Goal: Information Seeking & Learning: Learn about a topic

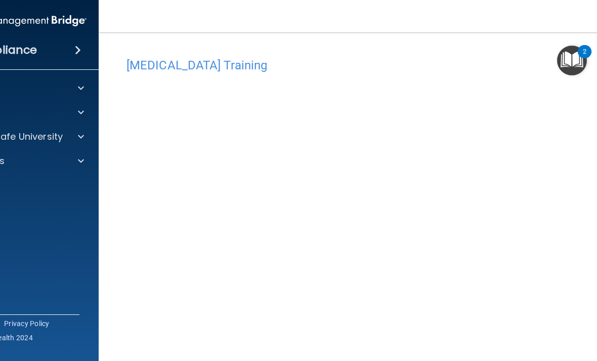
scroll to position [72, 0]
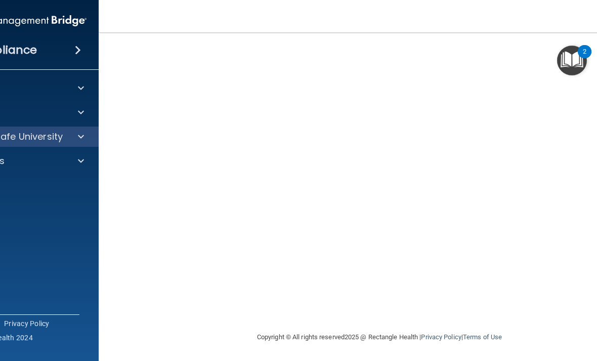
click at [25, 135] on p "OfficeSafe University" at bounding box center [15, 137] width 96 height 12
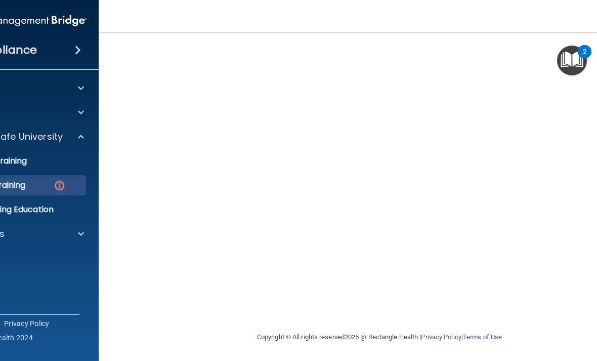
click at [31, 184] on div "OSHA Training" at bounding box center [12, 185] width 138 height 10
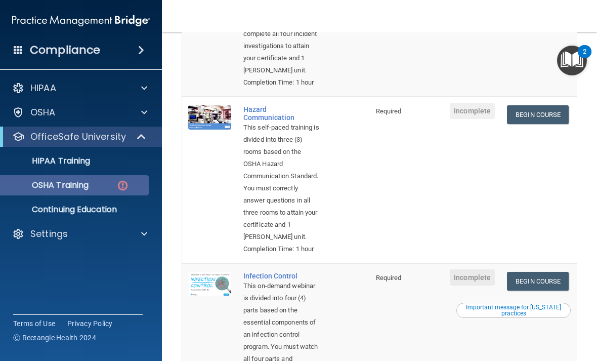
scroll to position [180, 0]
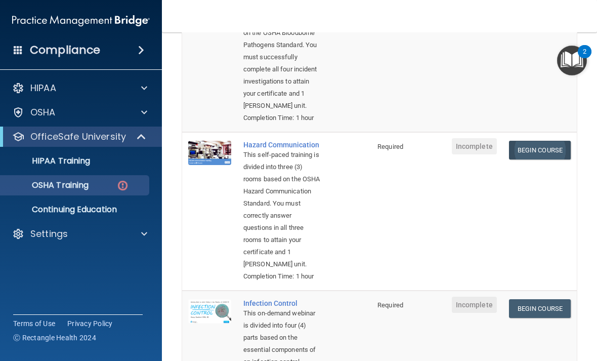
click at [537, 159] on link "Begin Course" at bounding box center [540, 150] width 62 height 19
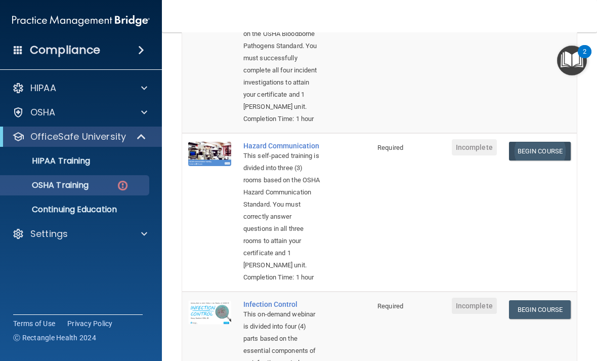
scroll to position [197, 0]
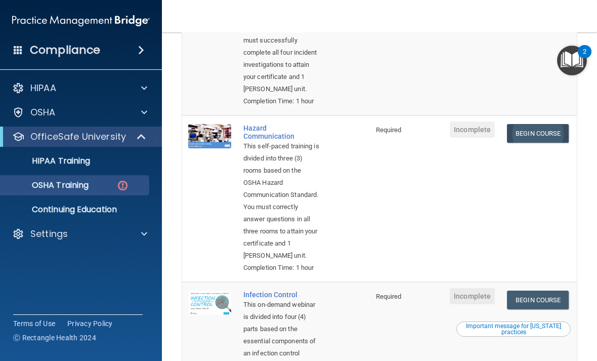
click at [539, 143] on link "Begin Course" at bounding box center [538, 133] width 62 height 19
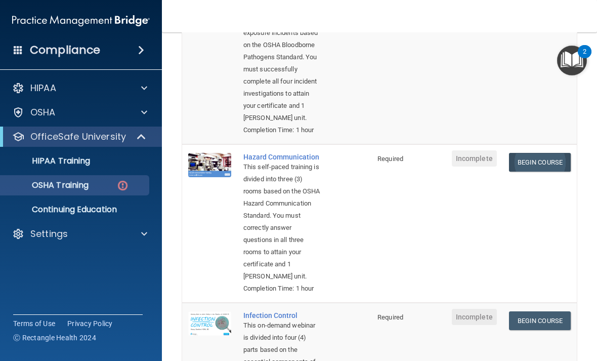
scroll to position [170, 0]
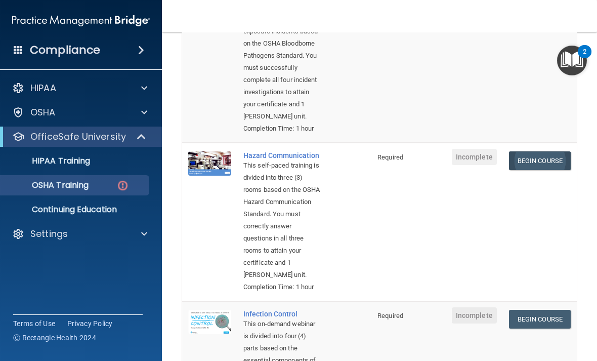
click at [554, 170] on link "Begin Course" at bounding box center [540, 160] width 62 height 19
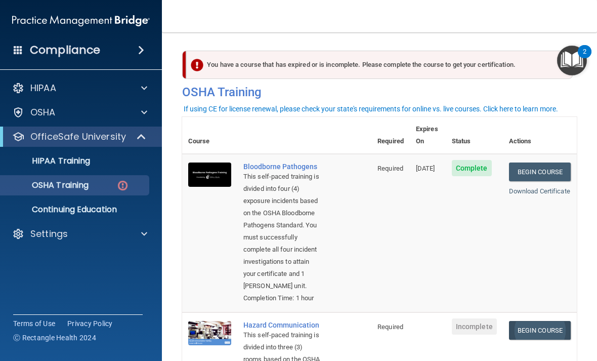
scroll to position [0, 0]
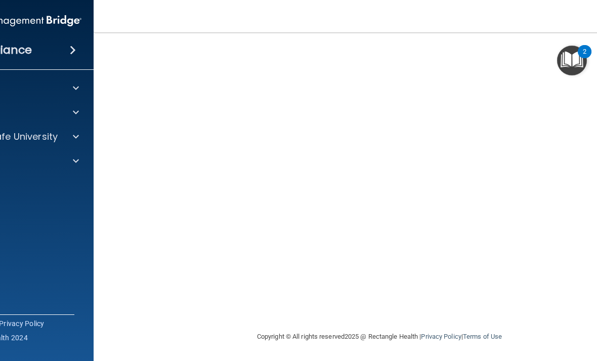
scroll to position [95, 0]
click at [420, 317] on div "Hazard Communication Training This course doesn’t expire until . Are you sure y…" at bounding box center [379, 144] width 531 height 373
drag, startPoint x: 92, startPoint y: 242, endPoint x: 0, endPoint y: 250, distance: 91.9
click at [0, 250] on div "Compliance HIPAA Documents and Policies Report an Incident Business Associates …" at bounding box center [13, 180] width 162 height 361
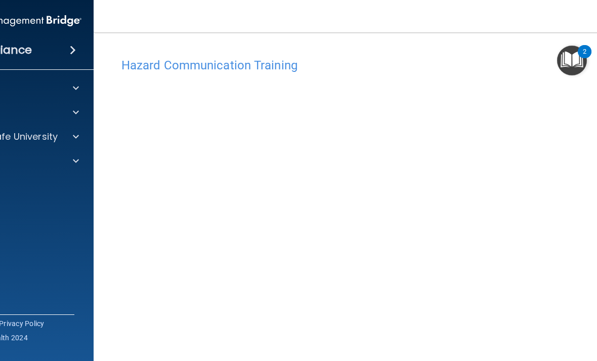
scroll to position [0, 0]
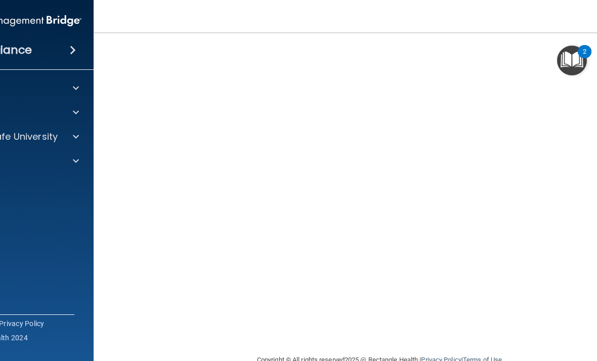
scroll to position [83, 0]
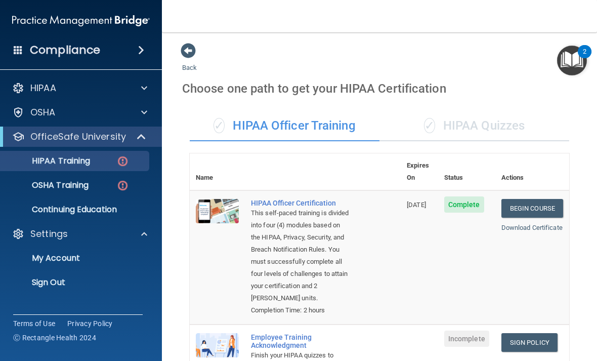
scroll to position [182, 0]
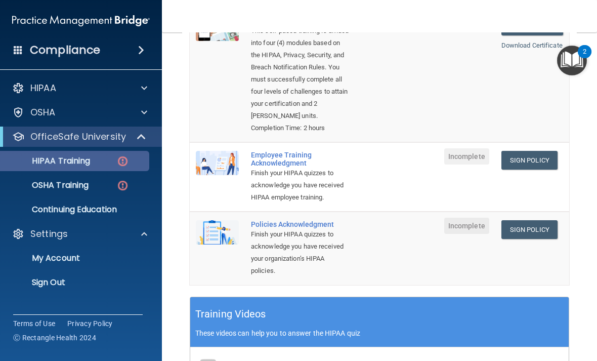
click at [34, 159] on p "HIPAA Training" at bounding box center [49, 161] width 84 height 10
click at [62, 161] on p "HIPAA Training" at bounding box center [49, 161] width 84 height 10
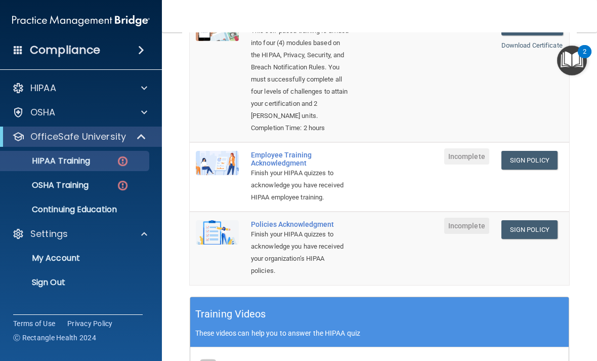
click at [345, 1] on nav "Toggle navigation [PERSON_NAME] [EMAIL_ADDRESS][DOMAIN_NAME] Manage My Enterpri…" at bounding box center [379, 16] width 435 height 32
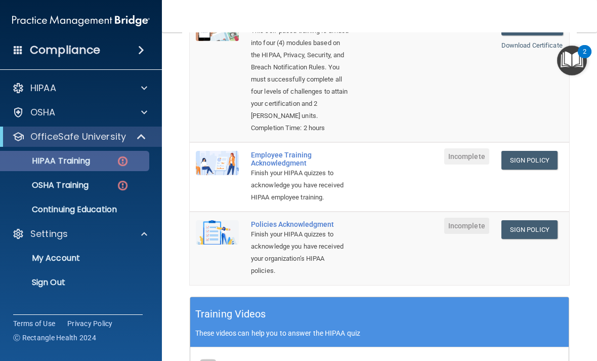
click at [63, 169] on link "HIPAA Training" at bounding box center [69, 161] width 159 height 20
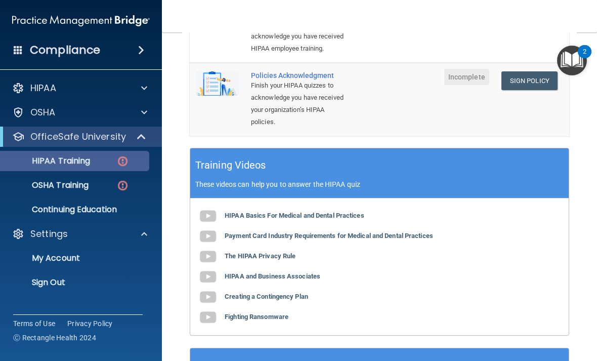
scroll to position [341, 0]
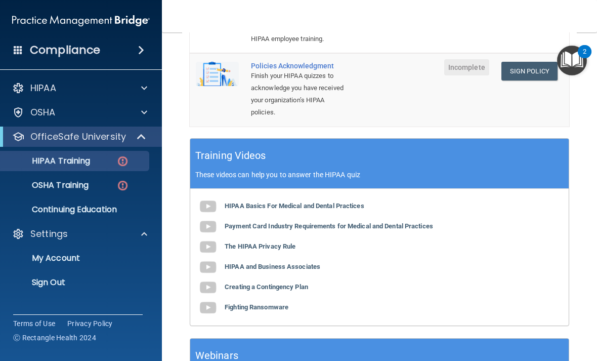
click at [43, 141] on p "OfficeSafe University" at bounding box center [78, 137] width 96 height 12
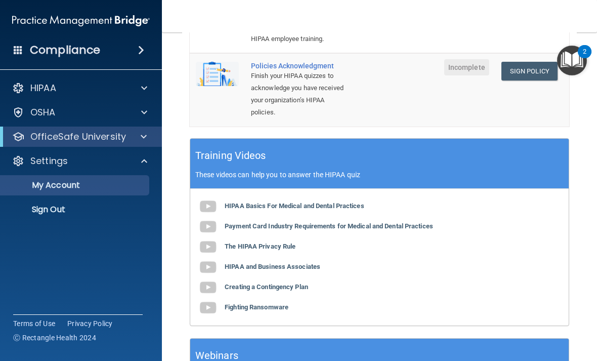
click at [46, 187] on p "My Account" at bounding box center [76, 185] width 138 height 10
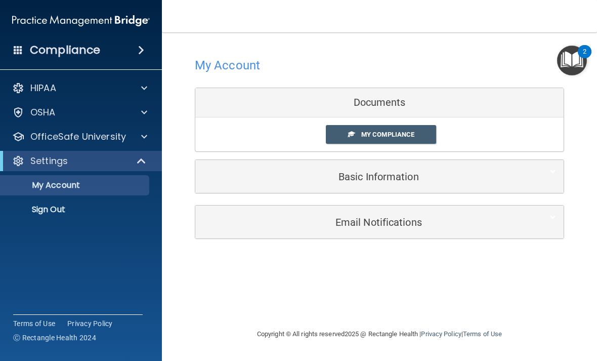
click at [38, 161] on p "Settings" at bounding box center [48, 161] width 37 height 12
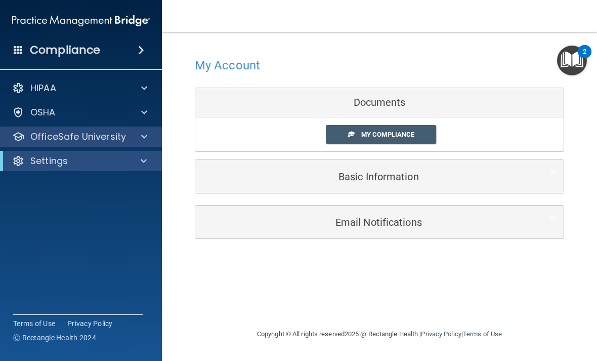
click at [48, 141] on p "OfficeSafe University" at bounding box center [78, 137] width 96 height 12
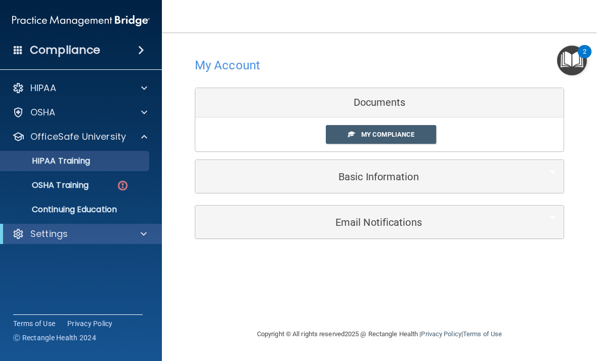
click at [50, 159] on p "HIPAA Training" at bounding box center [49, 161] width 84 height 10
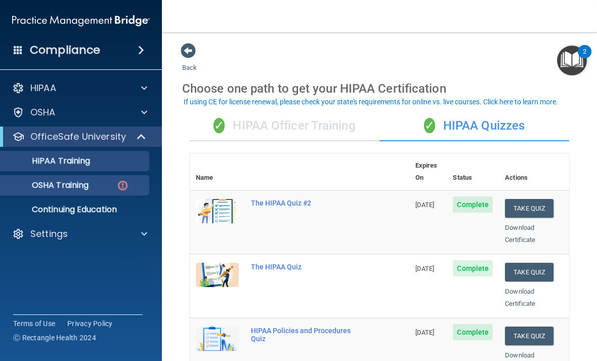
click at [61, 184] on p "OSHA Training" at bounding box center [48, 185] width 82 height 10
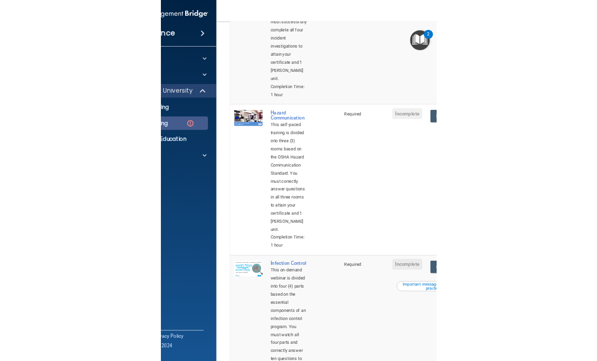
scroll to position [257, 0]
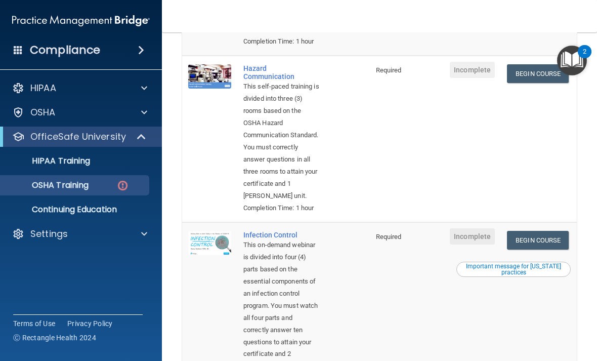
click at [311, 7] on nav "Toggle navigation Elizabeth Bunger ebunger@hopkinsdermatology.com Manage My Ent…" at bounding box center [379, 16] width 435 height 32
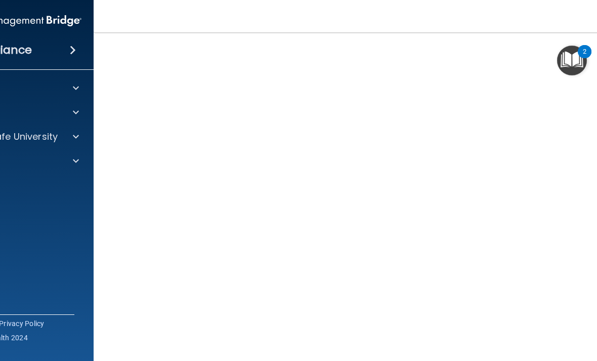
scroll to position [48, 0]
click at [219, 4] on nav "Toggle navigation [PERSON_NAME] [EMAIL_ADDRESS][DOMAIN_NAME] Manage My Enterpri…" at bounding box center [380, 16] width 572 height 32
click at [395, 19] on nav "Toggle navigation [PERSON_NAME] [EMAIL_ADDRESS][DOMAIN_NAME] Manage My Enterpri…" at bounding box center [380, 16] width 572 height 32
click at [74, 148] on div "HIPAA Documents and Policies Report an Incident Business Associates Emergency P…" at bounding box center [13, 126] width 162 height 105
